Goal: Leave review/rating

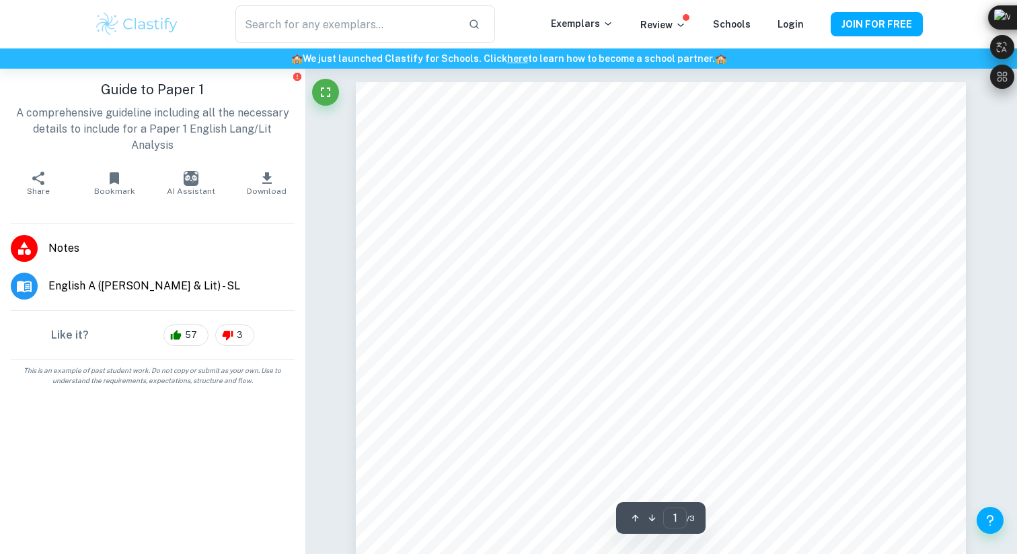
scroll to position [42, 0]
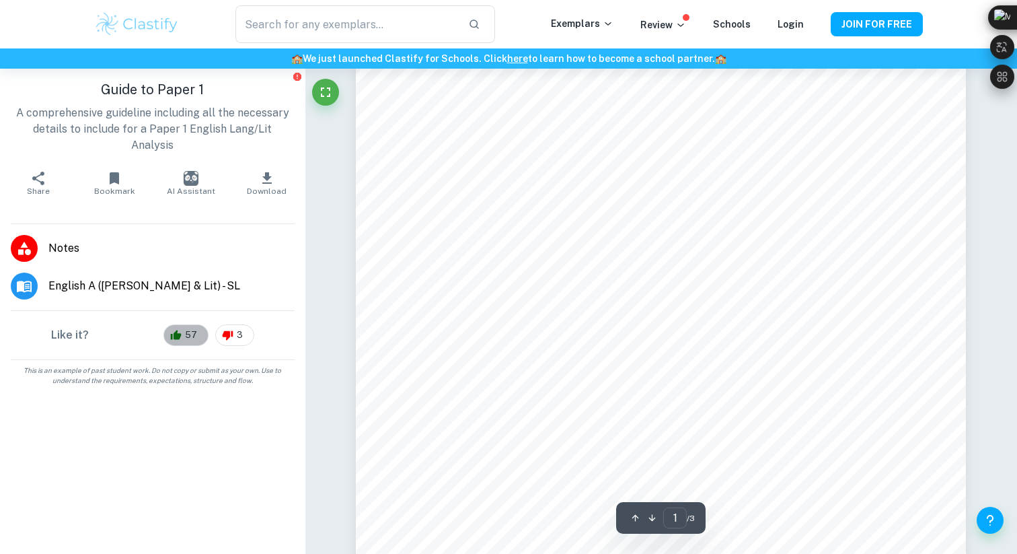
click at [182, 328] on span "57" at bounding box center [191, 334] width 27 height 13
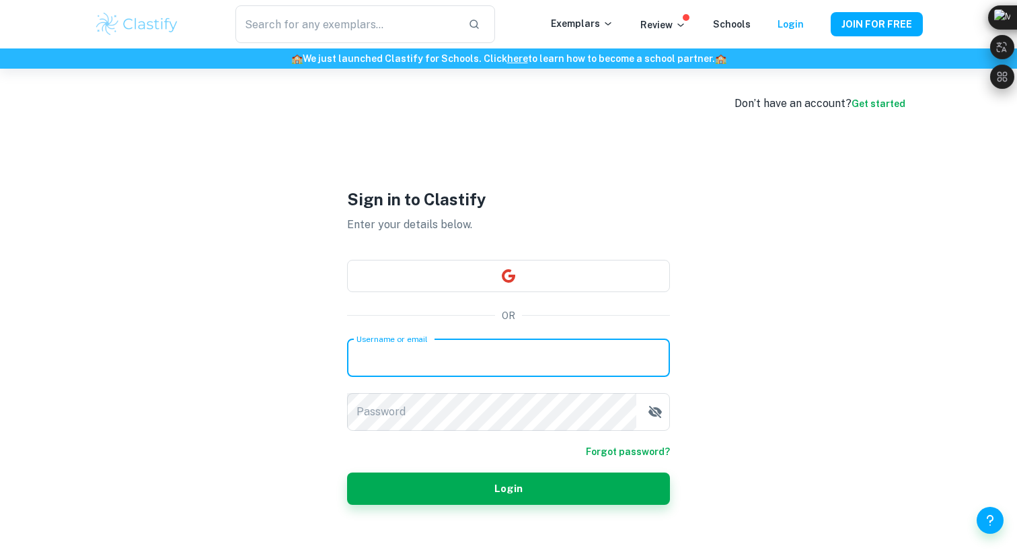
click at [486, 362] on input "Username or email" at bounding box center [508, 358] width 323 height 38
type input "l"
type input "26.liam.ma@swis.cn"
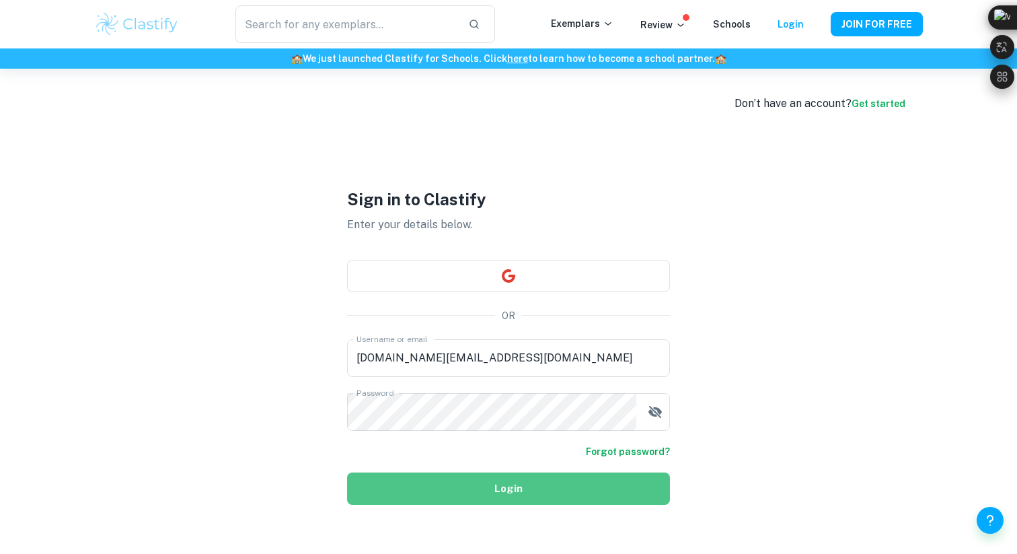
click at [525, 490] on button "Login" at bounding box center [508, 488] width 323 height 32
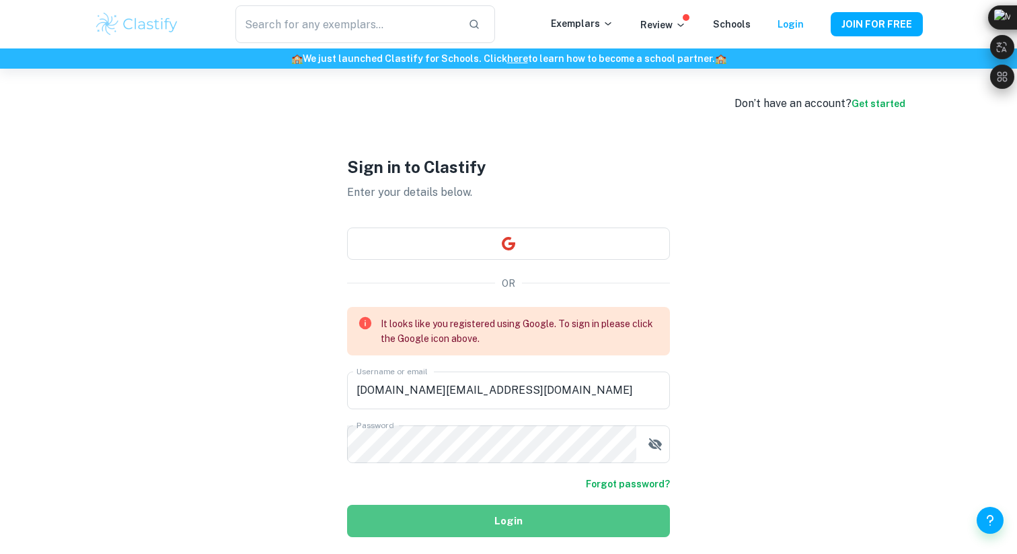
click at [504, 526] on button "Login" at bounding box center [508, 520] width 323 height 32
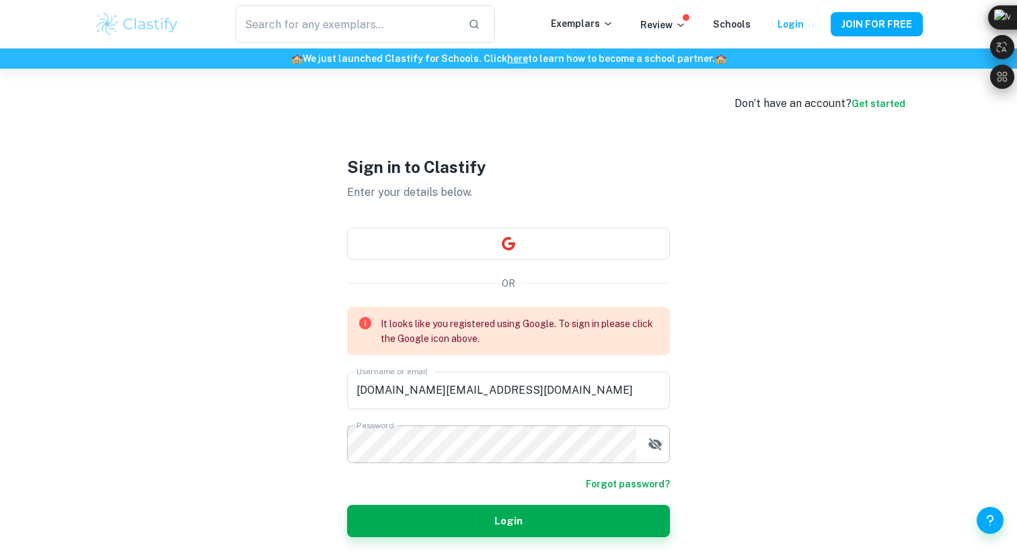
click at [656, 453] on button "button" at bounding box center [655, 443] width 27 height 27
click at [593, 229] on button "button" at bounding box center [508, 243] width 323 height 32
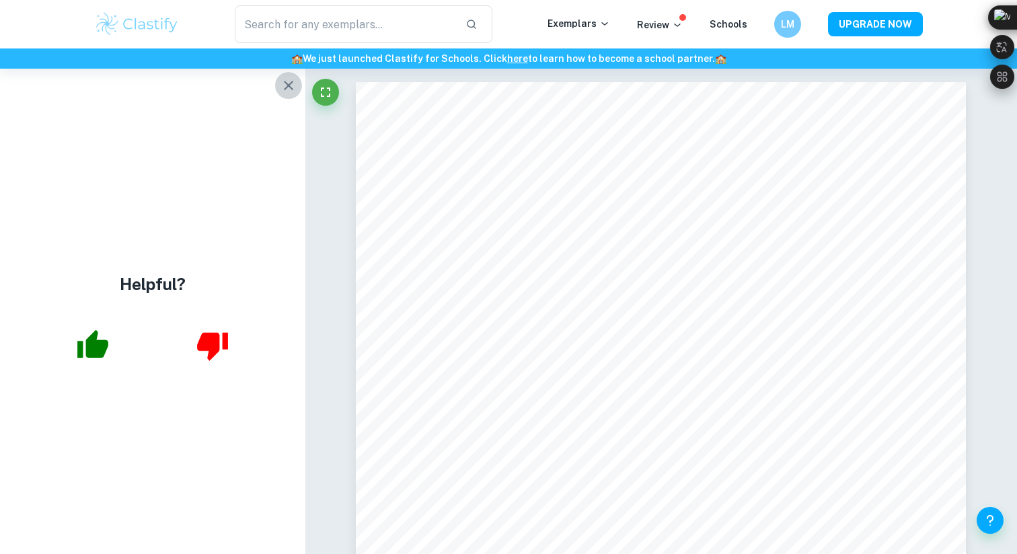
click at [288, 93] on button "button" at bounding box center [288, 85] width 27 height 27
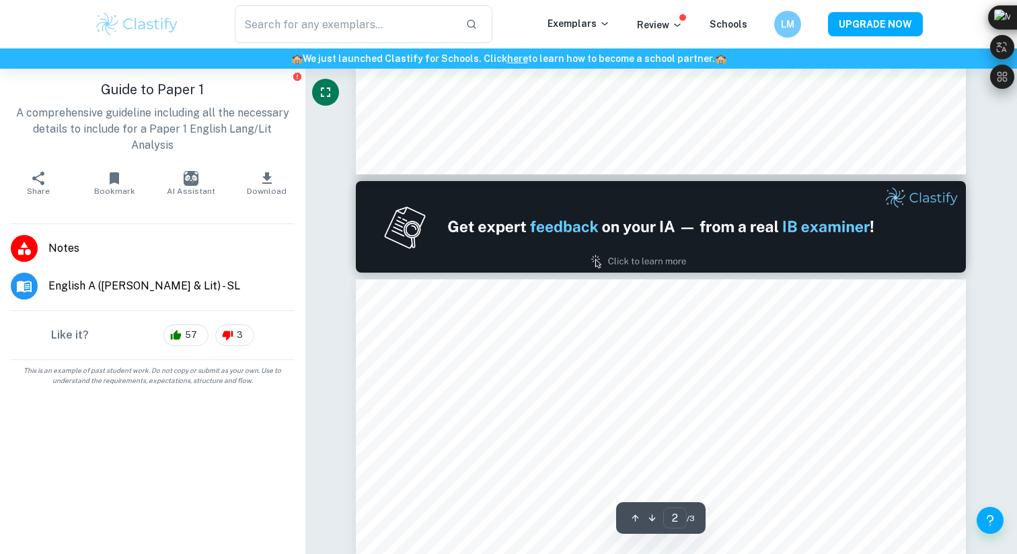
scroll to position [921, 0]
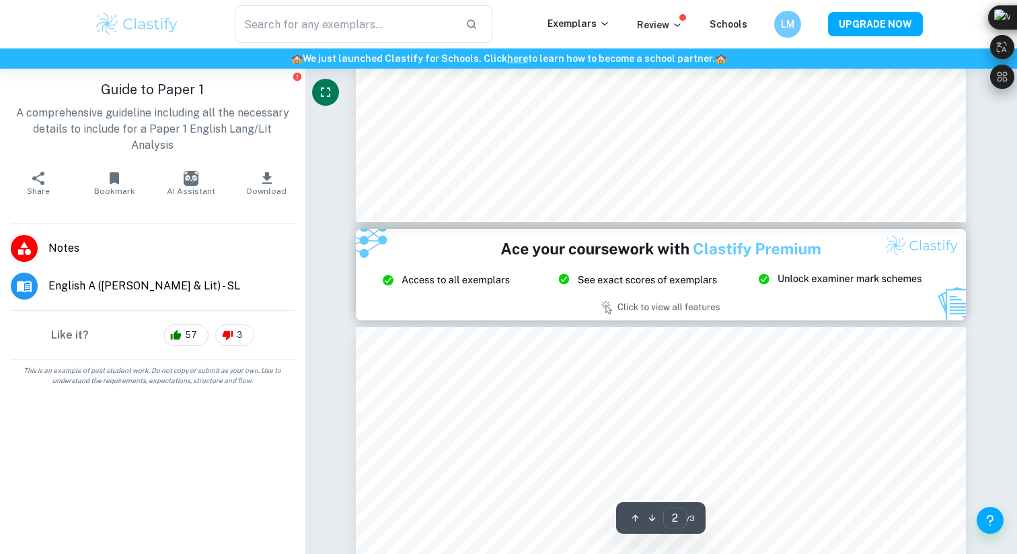
type input "3"
